Goal: Task Accomplishment & Management: Use online tool/utility

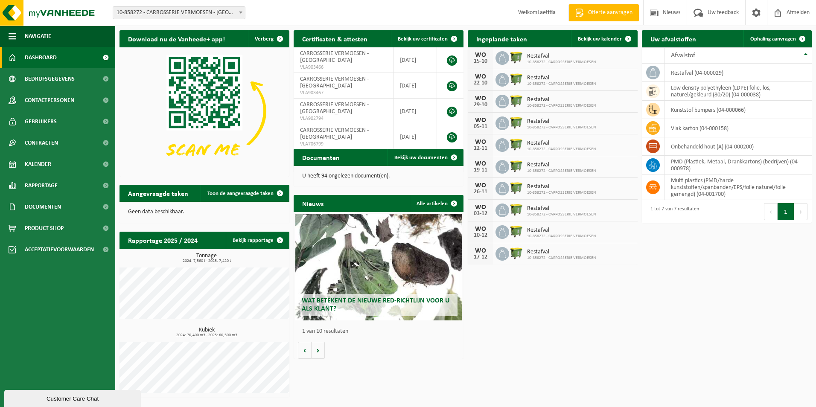
click at [618, 322] on div "Download nu de Vanheede+ app! Verberg Certificaten & attesten Bekijk uw certifi…" at bounding box center [465, 214] width 696 height 376
click at [277, 193] on span at bounding box center [279, 193] width 17 height 17
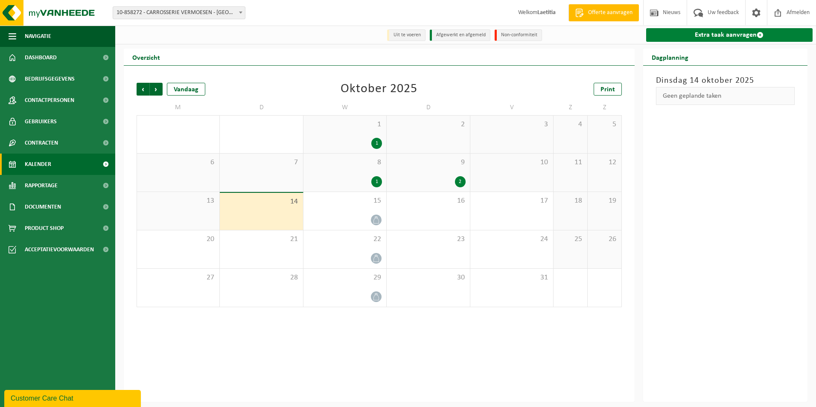
click at [721, 36] on link "Extra taak aanvragen" at bounding box center [729, 35] width 167 height 14
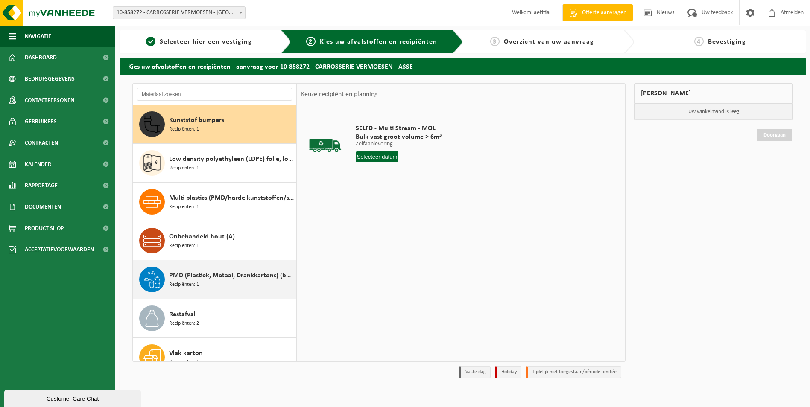
click at [213, 283] on div "PMD (Plastiek, Metaal, Drankkartons) (bedrijven) Recipiënten: 1" at bounding box center [231, 280] width 125 height 26
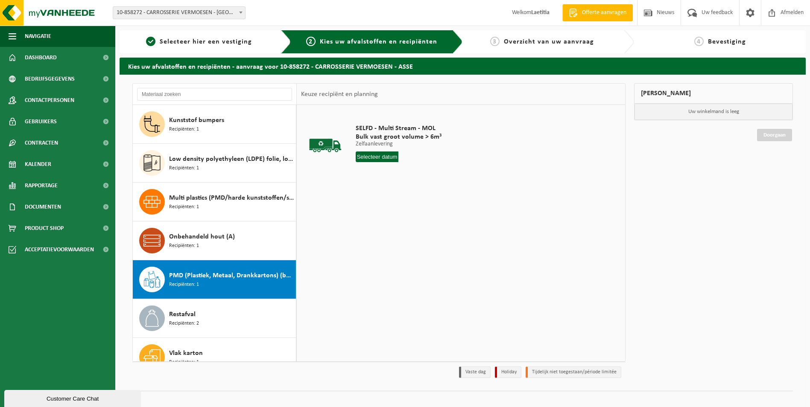
scroll to position [15, 0]
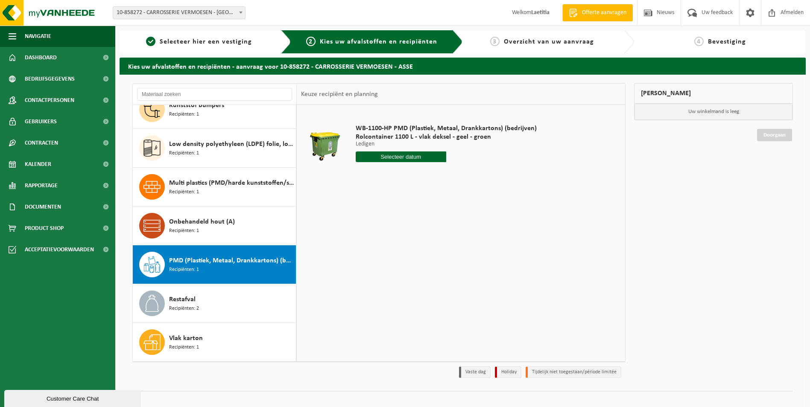
click at [392, 154] on input "text" at bounding box center [400, 156] width 90 height 11
click at [425, 228] on div "17" at bounding box center [423, 233] width 15 height 14
type input "Van 2025-10-17"
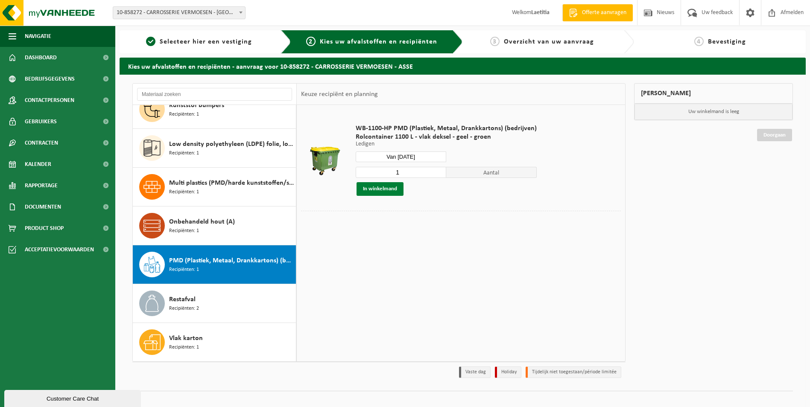
click at [397, 191] on button "In winkelmand" at bounding box center [379, 189] width 47 height 14
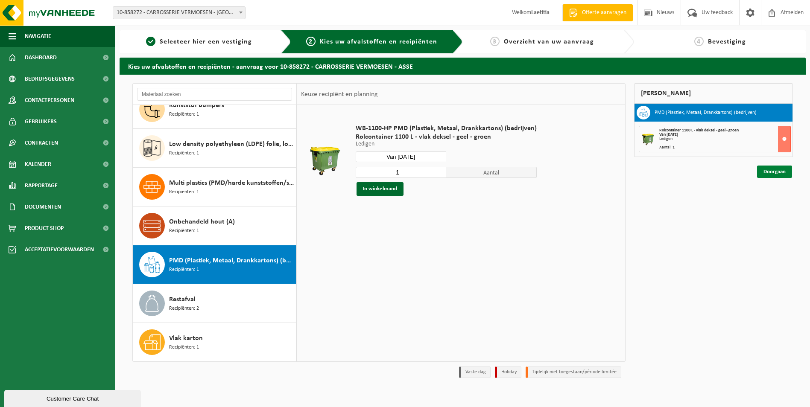
click at [766, 172] on link "Doorgaan" at bounding box center [774, 172] width 35 height 12
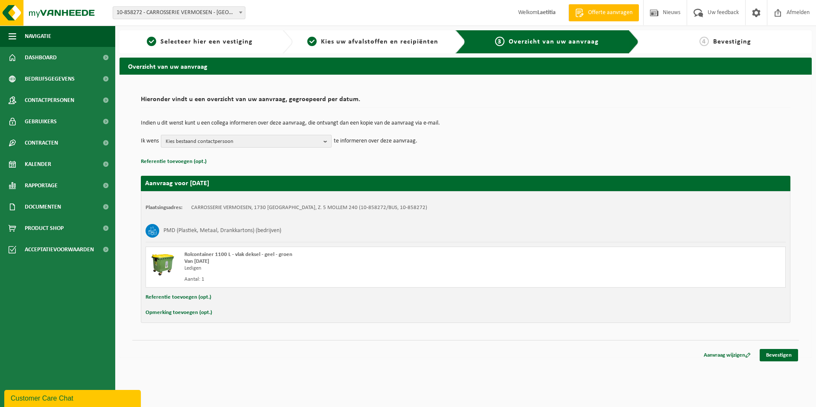
click at [326, 141] on b "button" at bounding box center [327, 141] width 8 height 12
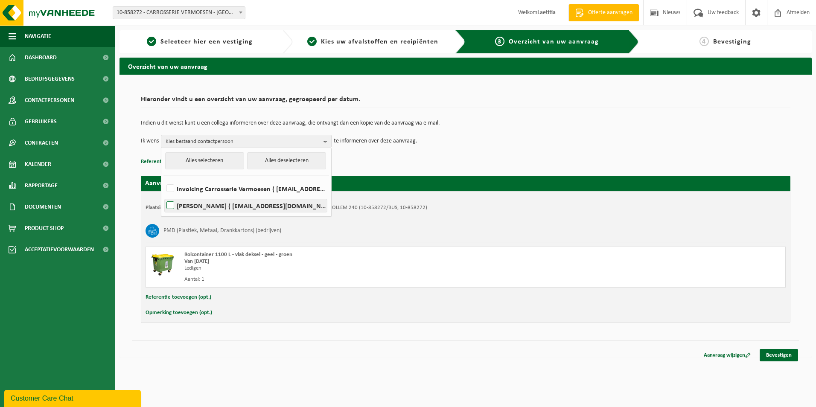
click at [172, 205] on label "STEVEN VERMOESEN ( info@carrosserievermoesen.be )" at bounding box center [246, 205] width 162 height 13
click at [163, 195] on input "STEVEN VERMOESEN ( info@carrosserievermoesen.be )" at bounding box center [163, 195] width 0 height 0
checkbox input "true"
click at [364, 154] on div "Indien u dit wenst kunt u een collega informeren over deze aanvraag, die ontvan…" at bounding box center [465, 134] width 649 height 44
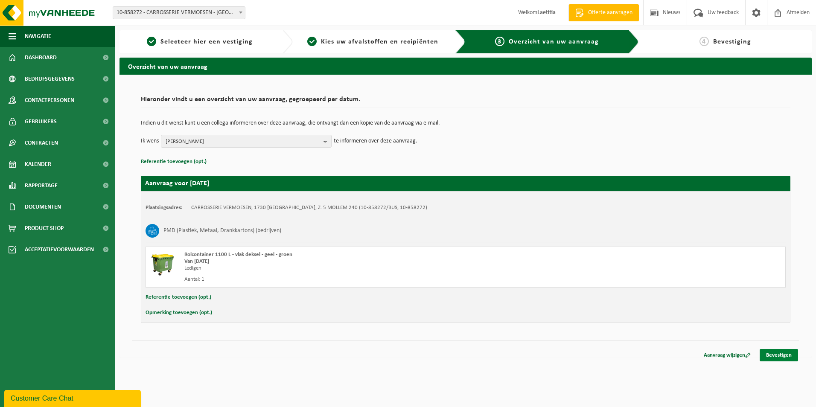
click at [775, 358] on link "Bevestigen" at bounding box center [779, 355] width 38 height 12
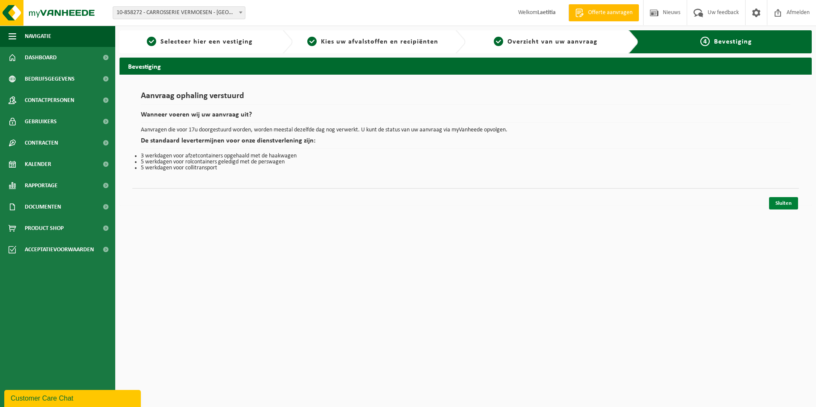
click at [778, 203] on link "Sluiten" at bounding box center [783, 203] width 29 height 12
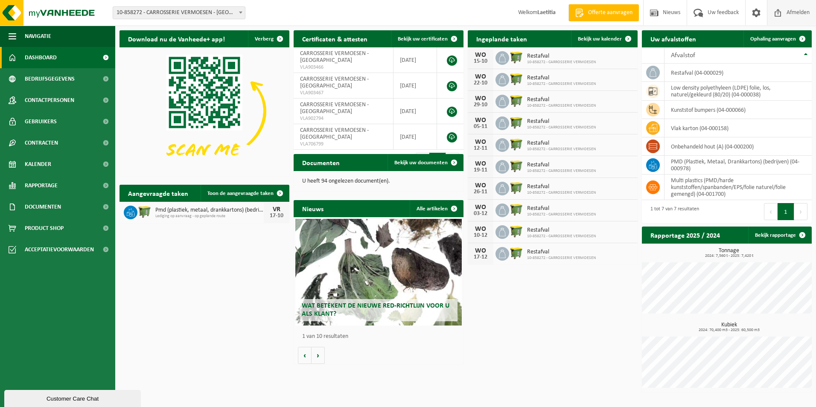
click at [793, 12] on span "Afmelden" at bounding box center [797, 12] width 27 height 25
